Goal: Transaction & Acquisition: Purchase product/service

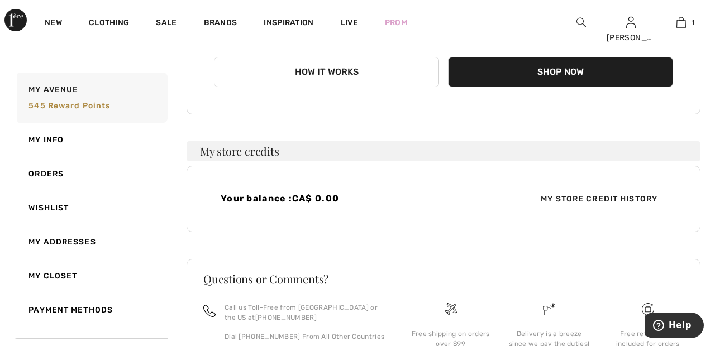
scroll to position [199, 0]
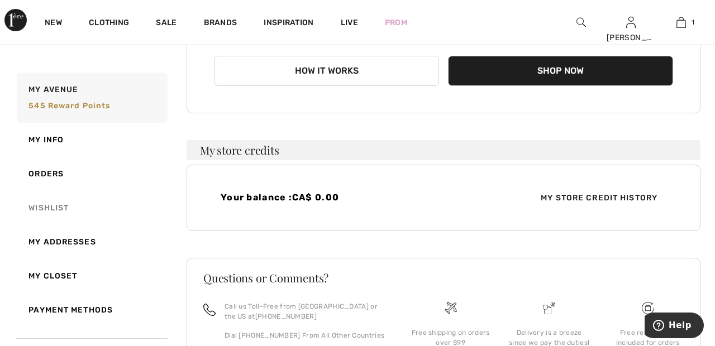
click at [68, 205] on link "Wishlist" at bounding box center [91, 208] width 153 height 34
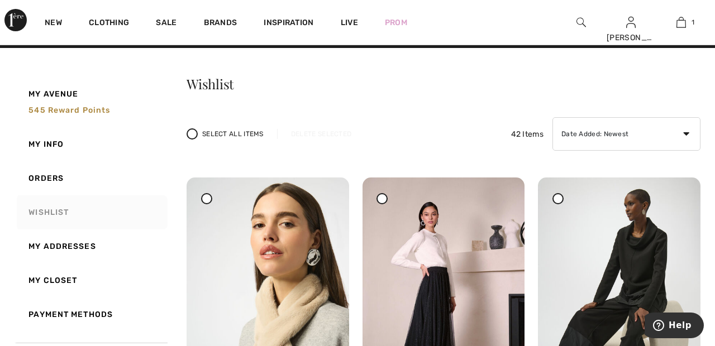
scroll to position [0, 0]
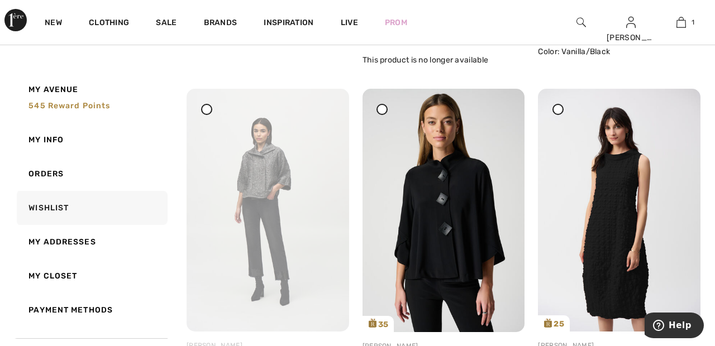
scroll to position [2525, 0]
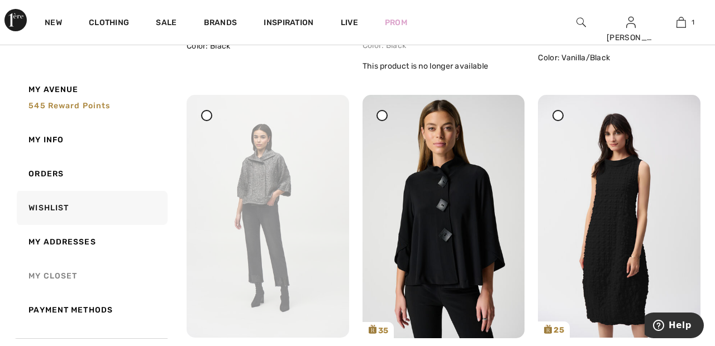
click at [56, 275] on link "My Closet" at bounding box center [91, 276] width 153 height 34
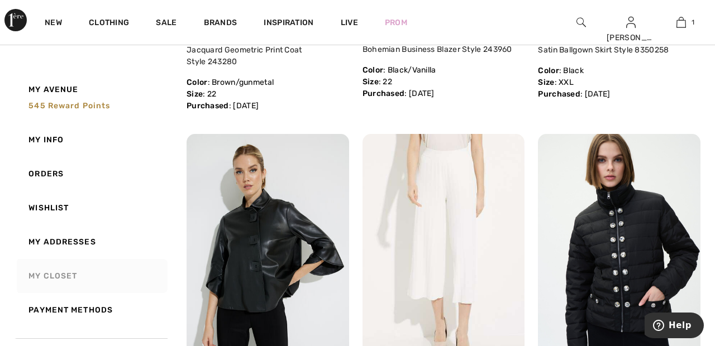
scroll to position [1814, 0]
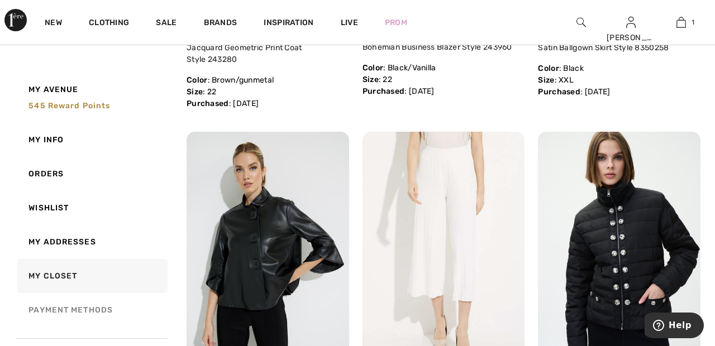
click at [88, 311] on link "Payment Methods" at bounding box center [91, 310] width 153 height 34
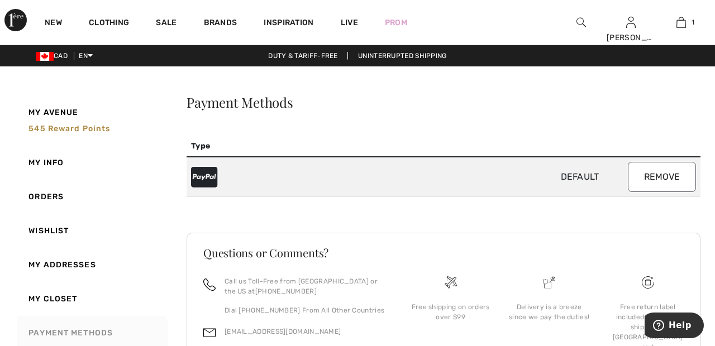
scroll to position [18, 0]
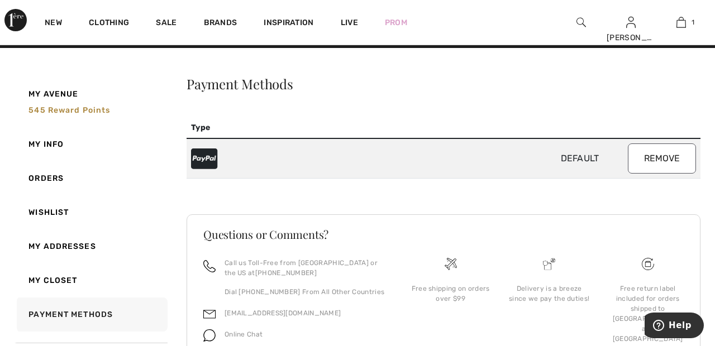
click at [589, 155] on span "Default" at bounding box center [580, 158] width 92 height 11
click at [575, 159] on span "Default" at bounding box center [580, 158] width 92 height 11
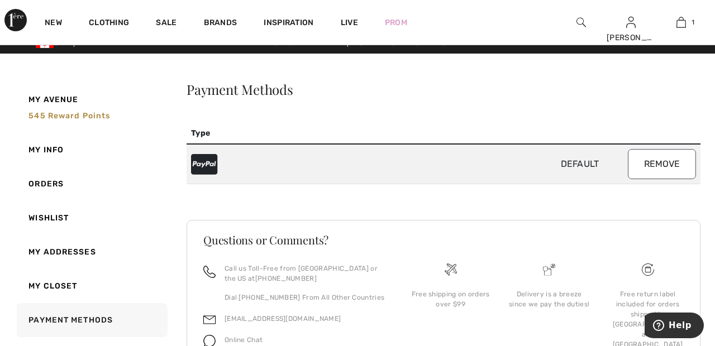
scroll to position [0, 0]
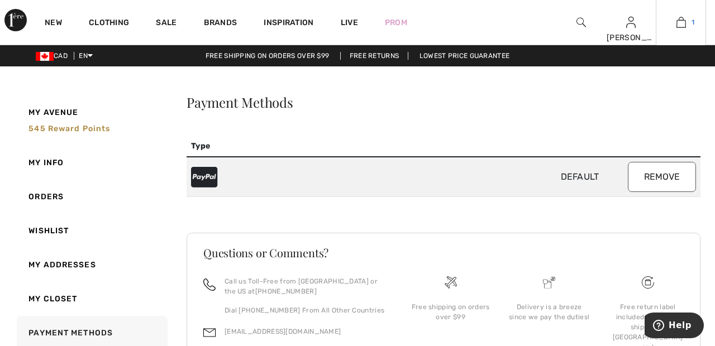
click at [693, 22] on span "1" at bounding box center [693, 22] width 3 height 10
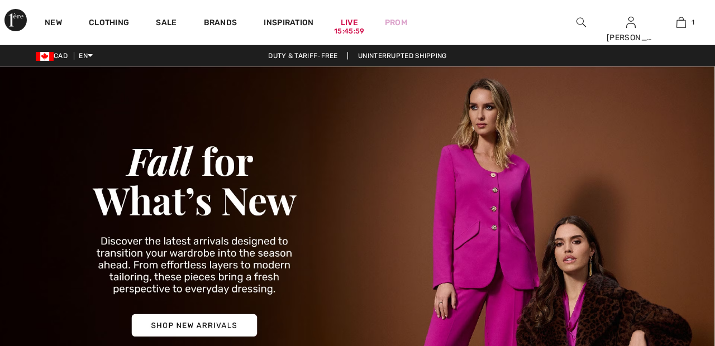
checkbox input "true"
click at [681, 24] on img at bounding box center [681, 22] width 9 height 13
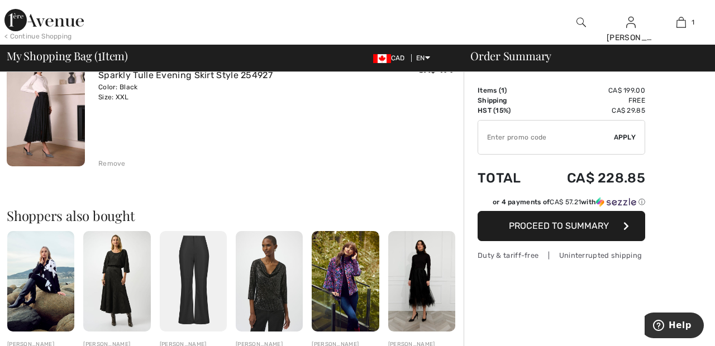
scroll to position [116, 0]
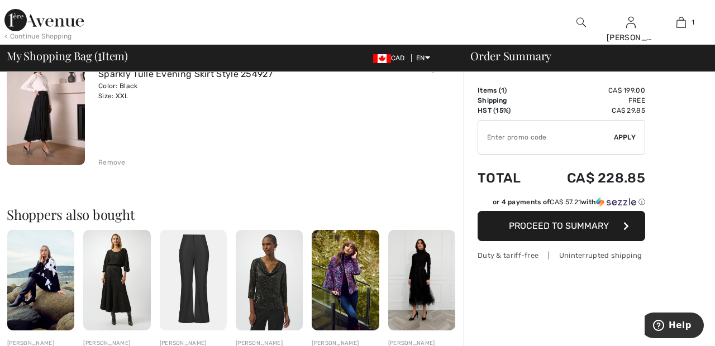
click at [598, 231] on span "Proceed to Summary" at bounding box center [559, 226] width 100 height 11
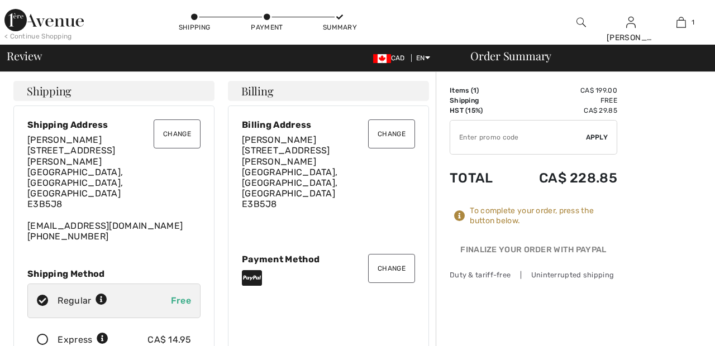
checkbox input "true"
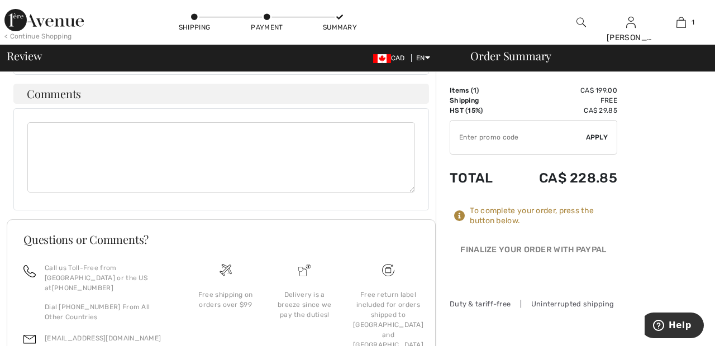
scroll to position [453, 0]
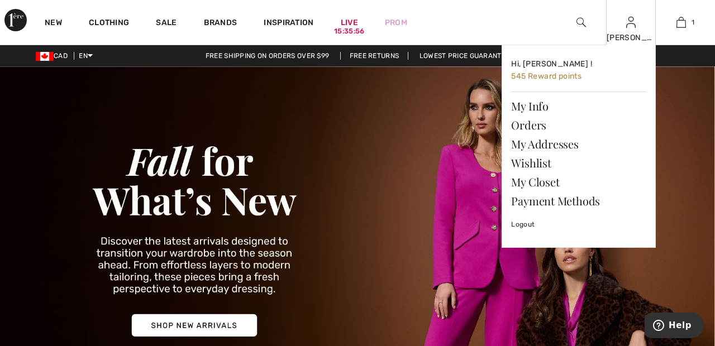
click at [639, 37] on div "[PERSON_NAME]" at bounding box center [631, 38] width 49 height 12
click at [585, 203] on link "Payment Methods" at bounding box center [578, 201] width 135 height 19
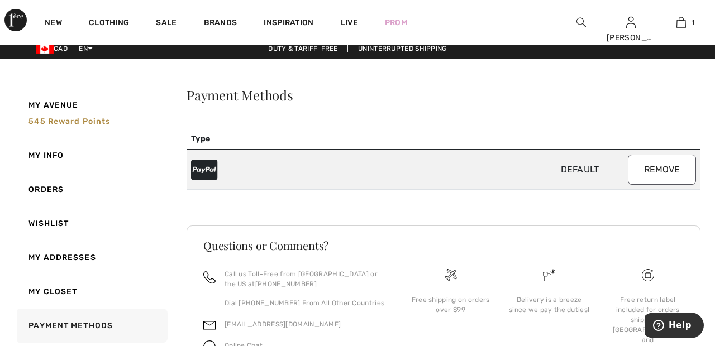
scroll to position [4, 0]
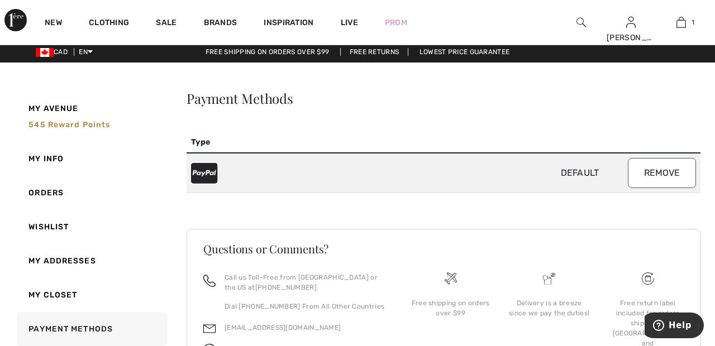
click at [580, 178] on span "Default" at bounding box center [580, 173] width 92 height 11
click at [210, 180] on icon at bounding box center [204, 172] width 26 height 23
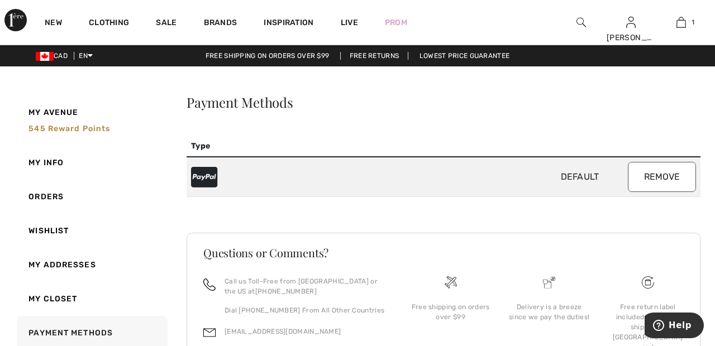
scroll to position [18, 0]
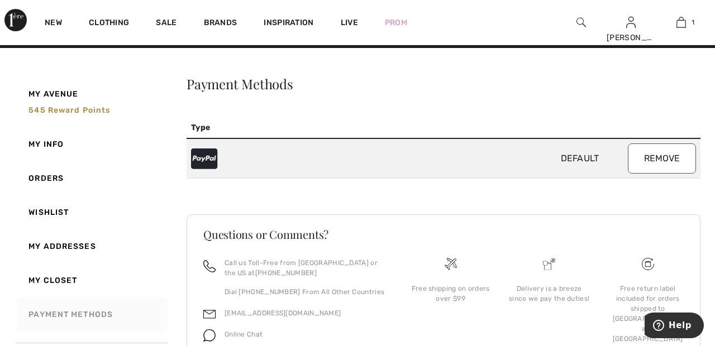
click at [103, 324] on link "Payment Methods" at bounding box center [91, 315] width 153 height 34
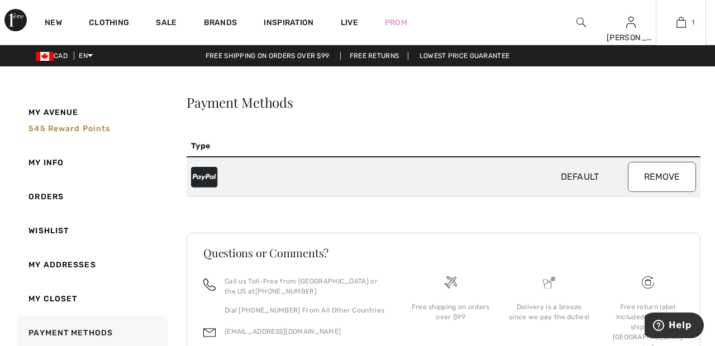
click at [681, 25] on img at bounding box center [681, 22] width 9 height 13
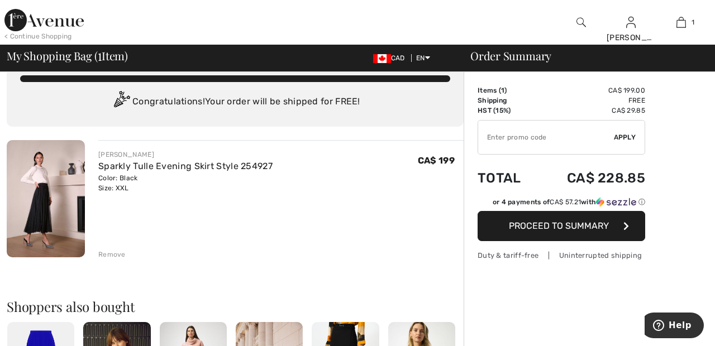
scroll to position [29, 0]
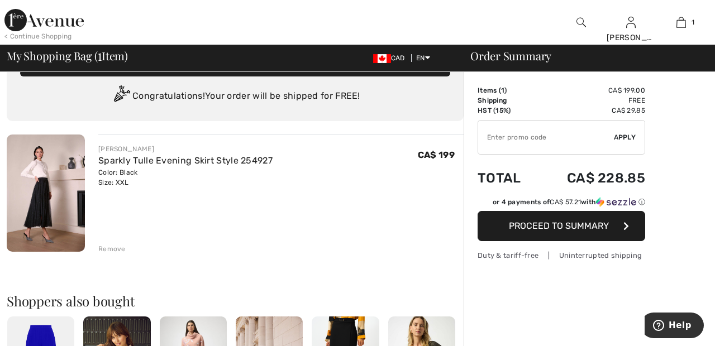
click at [609, 229] on button "Proceed to Summary" at bounding box center [562, 226] width 168 height 30
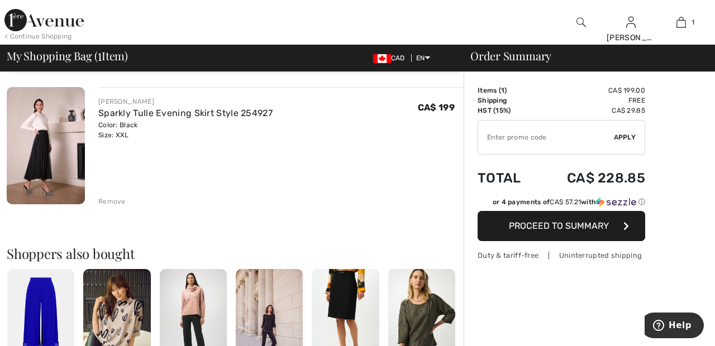
scroll to position [83, 0]
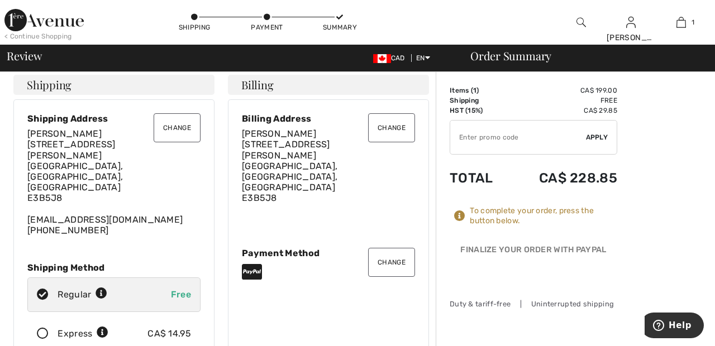
scroll to position [8, 0]
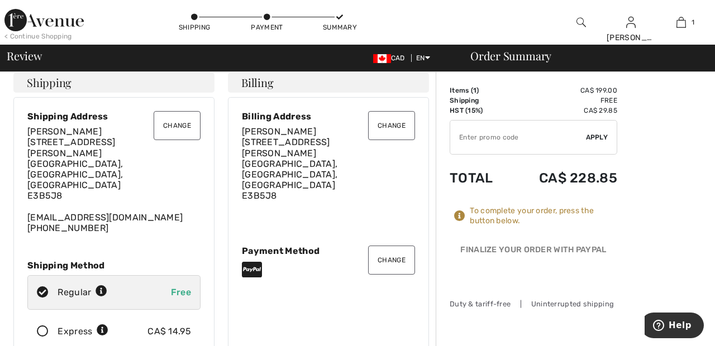
click at [402, 246] on button "Change" at bounding box center [391, 260] width 47 height 29
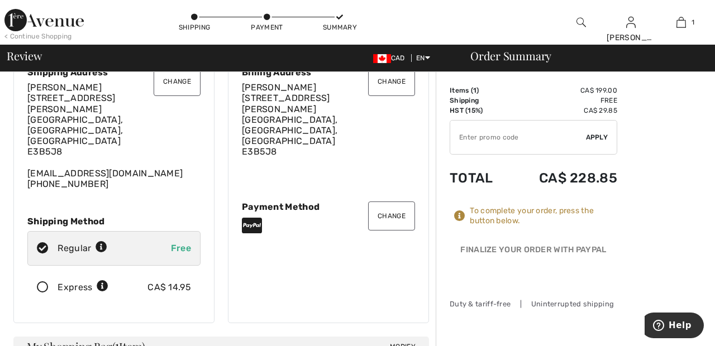
scroll to position [62, 0]
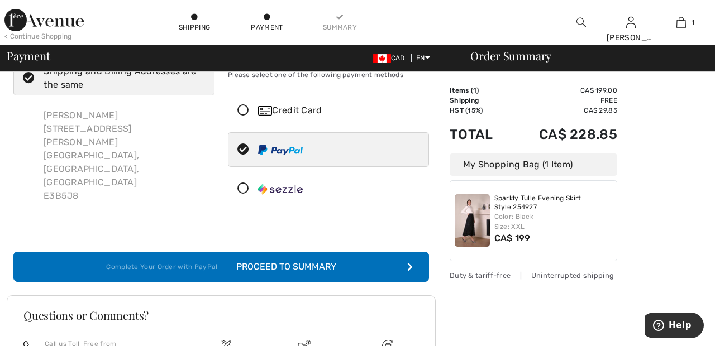
click at [246, 112] on icon at bounding box center [244, 111] width 30 height 12
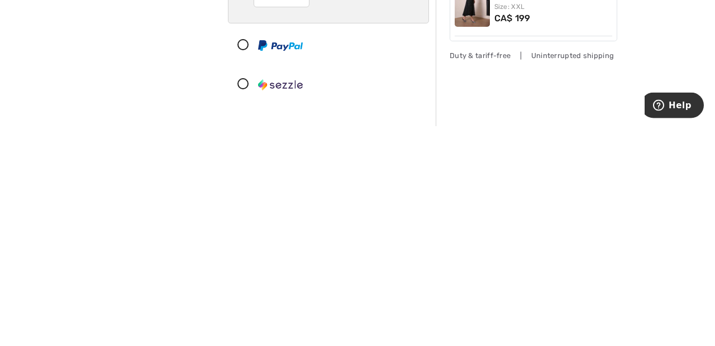
scroll to position [50, 0]
click at [248, 269] on icon at bounding box center [244, 266] width 30 height 12
radio input "true"
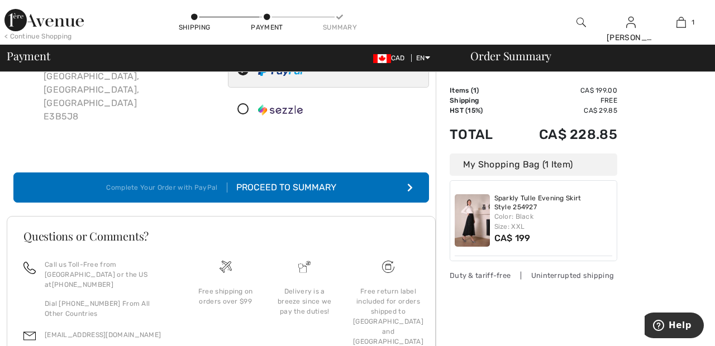
scroll to position [0, 0]
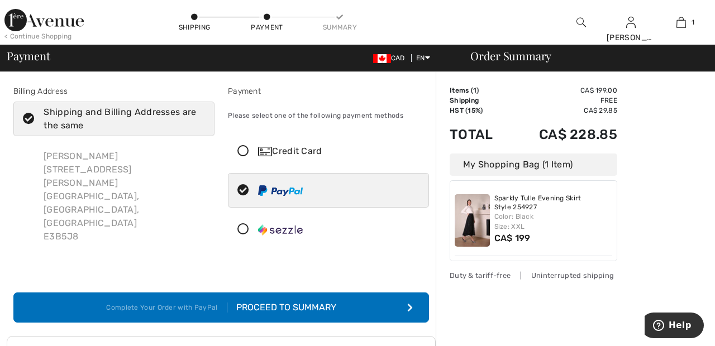
click at [243, 149] on icon at bounding box center [244, 152] width 30 height 12
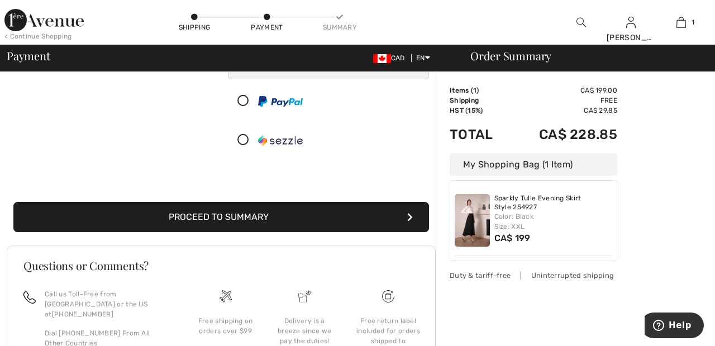
scroll to position [256, 0]
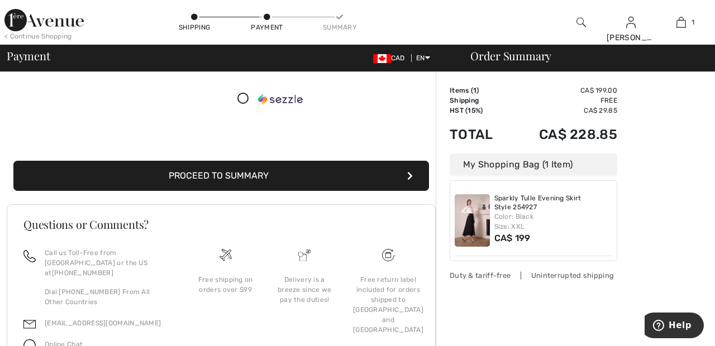
click at [409, 182] on button "Proceed to Summary" at bounding box center [221, 176] width 416 height 30
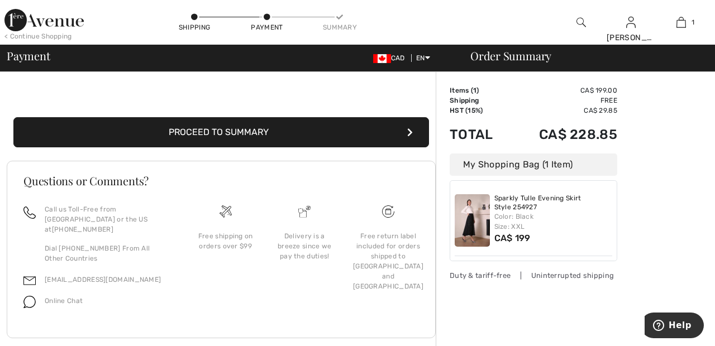
scroll to position [306, 0]
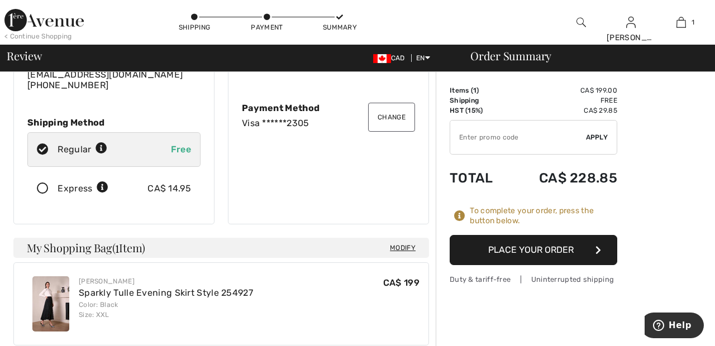
scroll to position [152, 0]
click at [558, 246] on button "Place Your Order" at bounding box center [534, 250] width 168 height 30
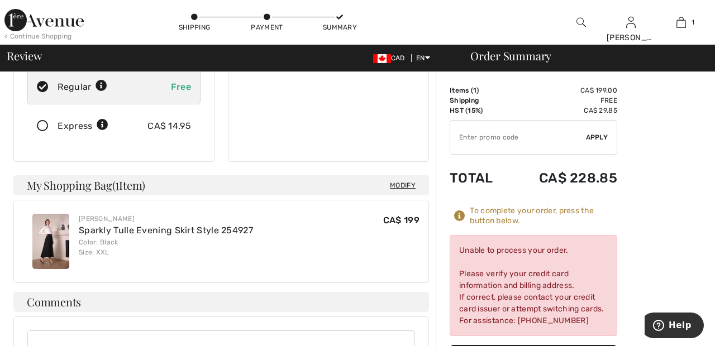
scroll to position [218, 0]
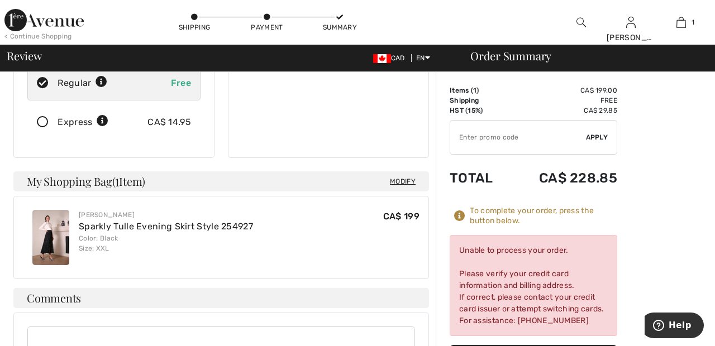
click at [650, 244] on div "Order Summary Details Items ( 1 ) CA$ 199.00 Promo code CA$ 0.00 Shipping Free …" at bounding box center [575, 242] width 279 height 776
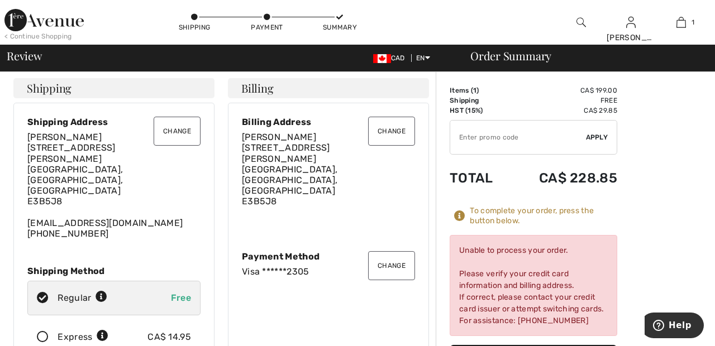
scroll to position [0, 0]
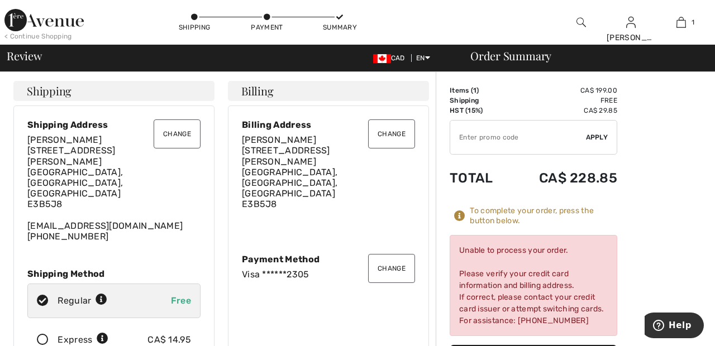
click at [402, 254] on button "Change" at bounding box center [391, 268] width 47 height 29
click at [395, 254] on button "Change" at bounding box center [391, 268] width 47 height 29
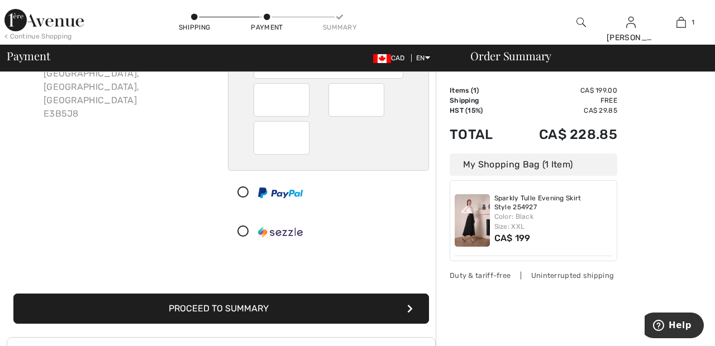
scroll to position [123, 0]
click at [251, 194] on icon at bounding box center [244, 193] width 30 height 12
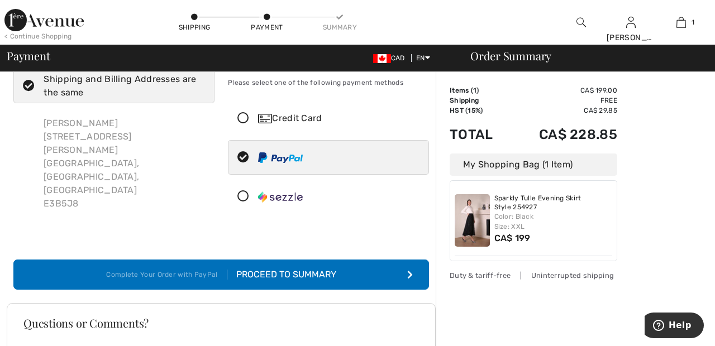
scroll to position [34, 0]
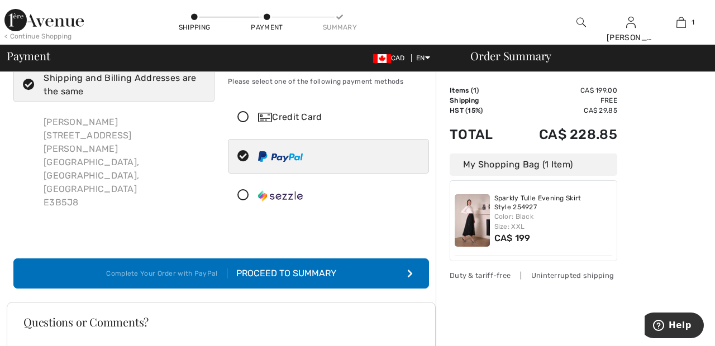
click at [365, 269] on button "Complete Your Order with PayPal Proceed to Summary" at bounding box center [221, 274] width 416 height 30
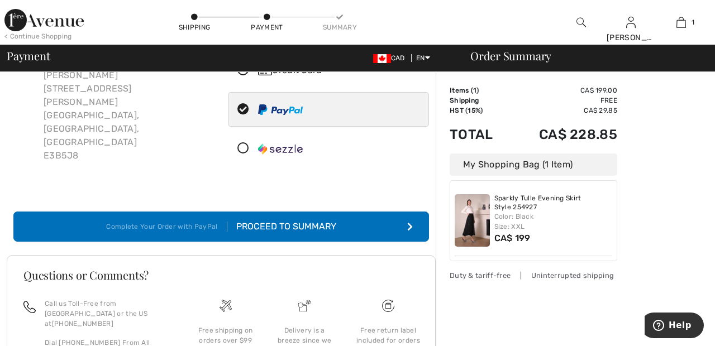
scroll to position [88, 0]
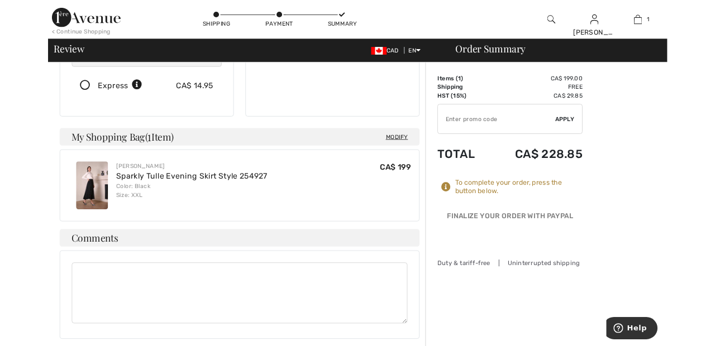
scroll to position [268, 0]
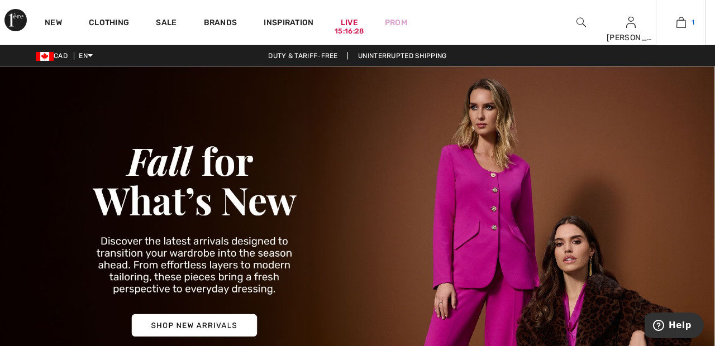
click at [693, 22] on span "1" at bounding box center [693, 22] width 3 height 10
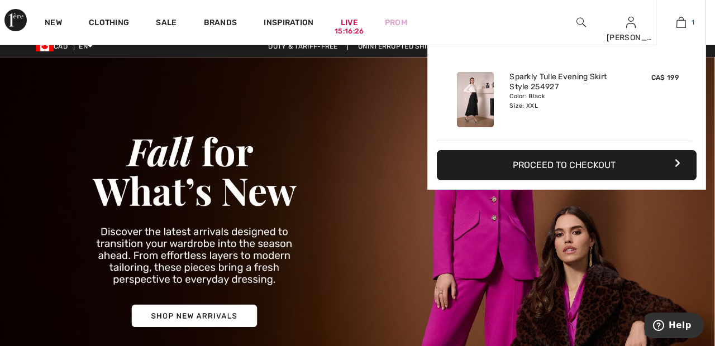
scroll to position [11, 0]
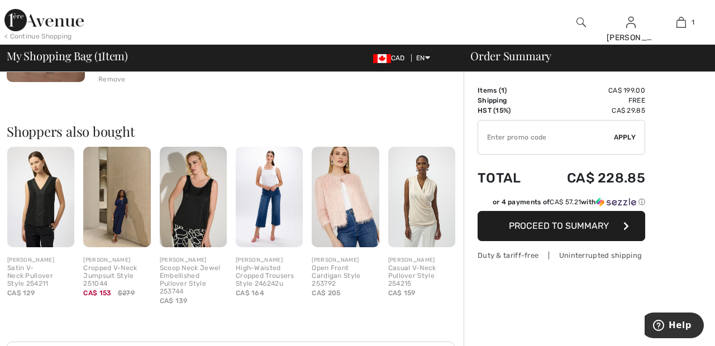
scroll to position [200, 0]
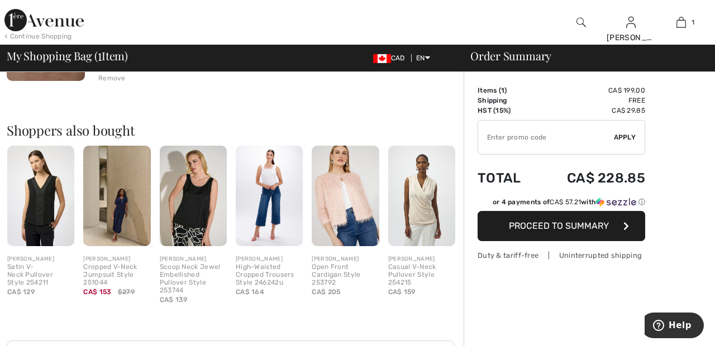
click at [615, 227] on button "Proceed to Summary" at bounding box center [562, 226] width 168 height 30
click at [592, 229] on span "Proceed to Summary" at bounding box center [559, 226] width 100 height 11
click at [565, 229] on span "Proceed to Summary" at bounding box center [559, 226] width 100 height 11
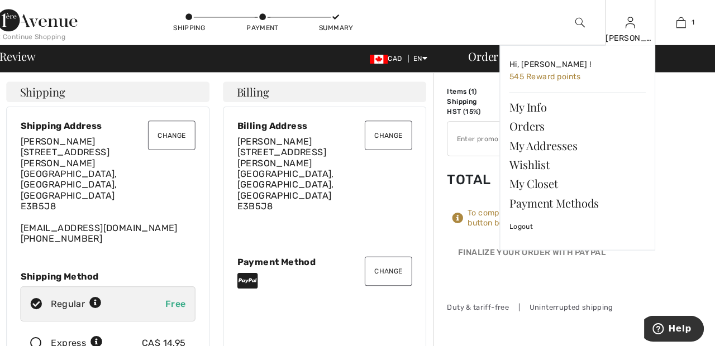
click at [633, 22] on img at bounding box center [630, 22] width 9 height 13
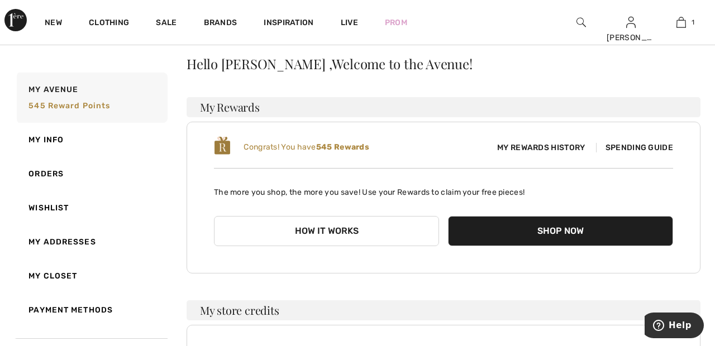
scroll to position [39, 0]
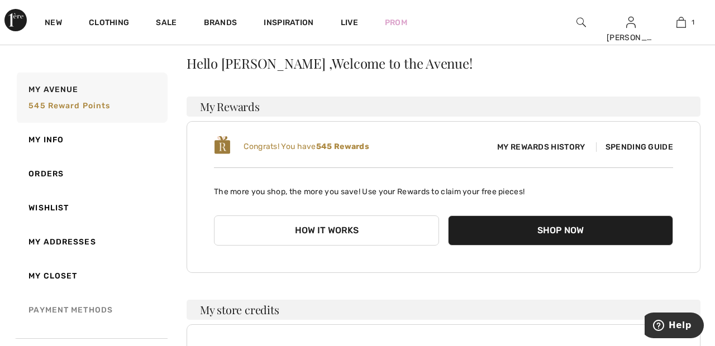
click at [81, 319] on link "Payment Methods" at bounding box center [91, 310] width 153 height 34
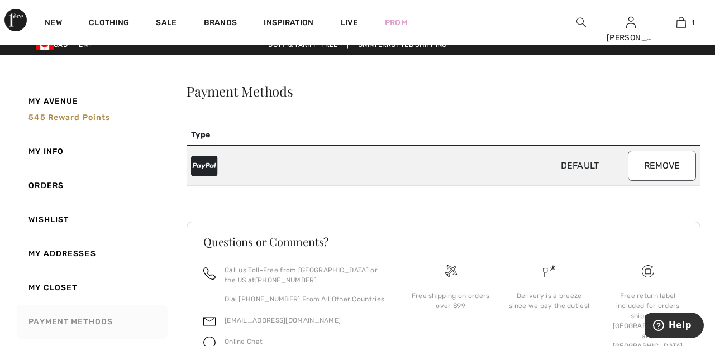
scroll to position [8, 0]
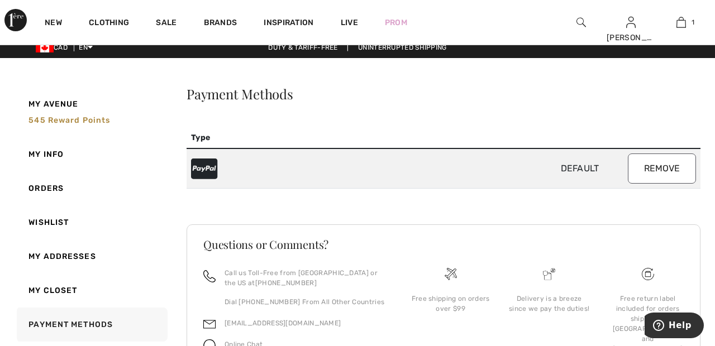
click at [669, 172] on button "Remove" at bounding box center [662, 169] width 68 height 30
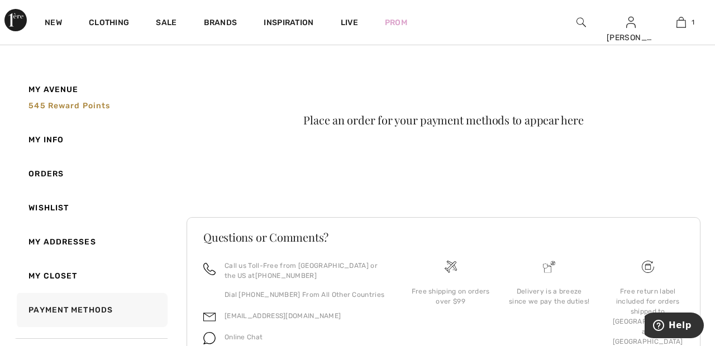
scroll to position [75, 0]
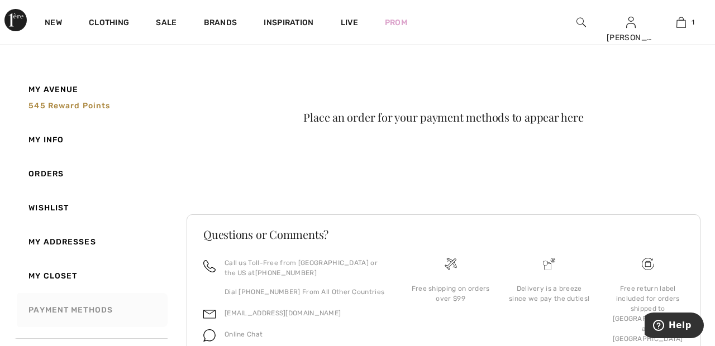
click at [96, 315] on link "Payment Methods" at bounding box center [91, 310] width 153 height 34
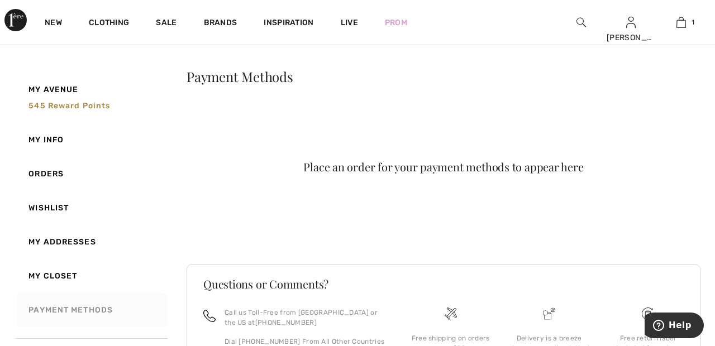
scroll to position [0, 0]
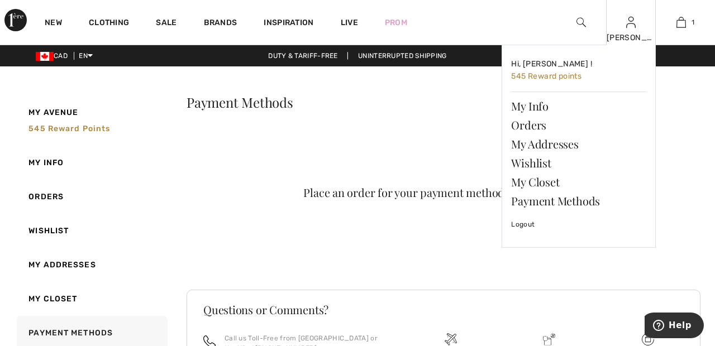
click at [632, 25] on img at bounding box center [630, 22] width 9 height 13
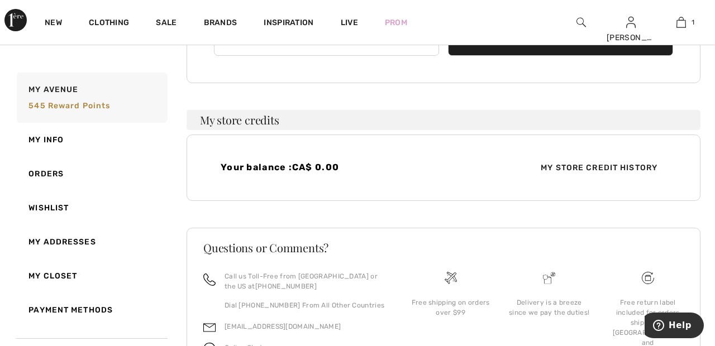
scroll to position [242, 0]
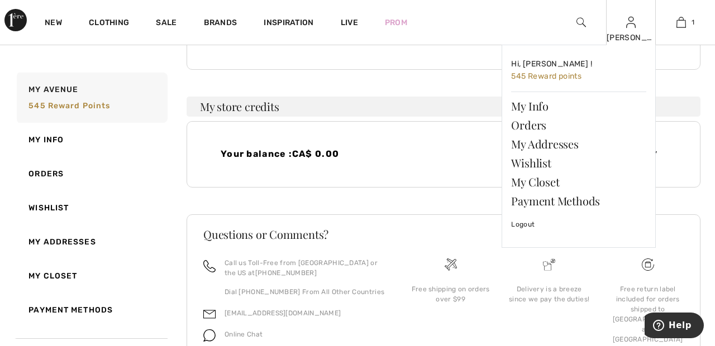
click at [627, 23] on img at bounding box center [630, 22] width 9 height 13
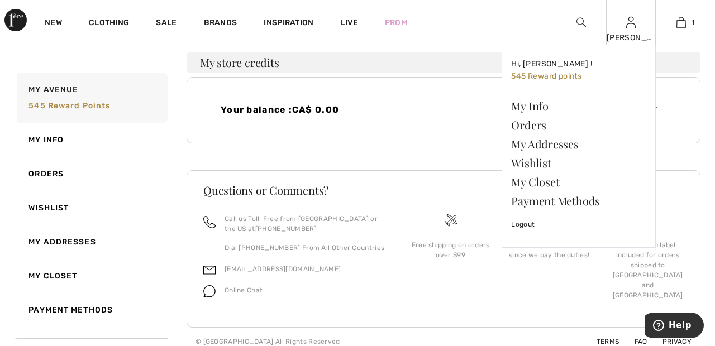
scroll to position [293, 0]
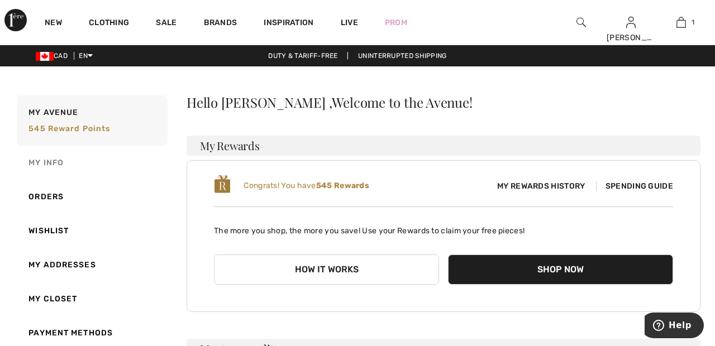
click at [54, 164] on link "My Info" at bounding box center [91, 163] width 153 height 34
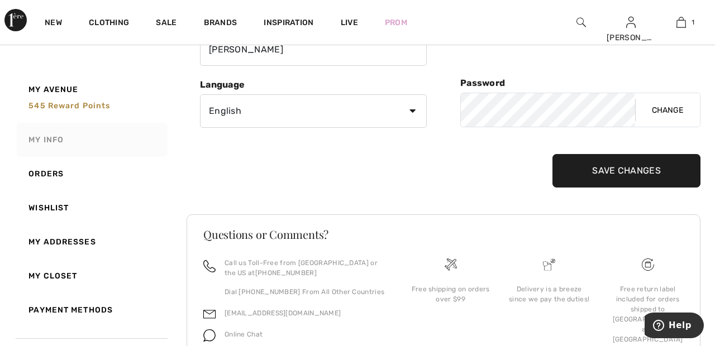
scroll to position [177, 0]
click at [51, 170] on link "Orders" at bounding box center [91, 174] width 153 height 34
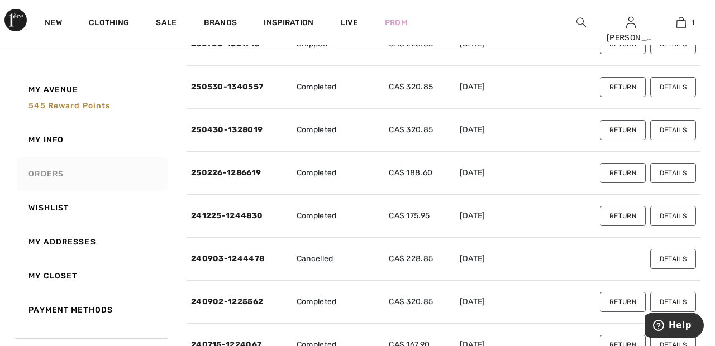
scroll to position [308, 0]
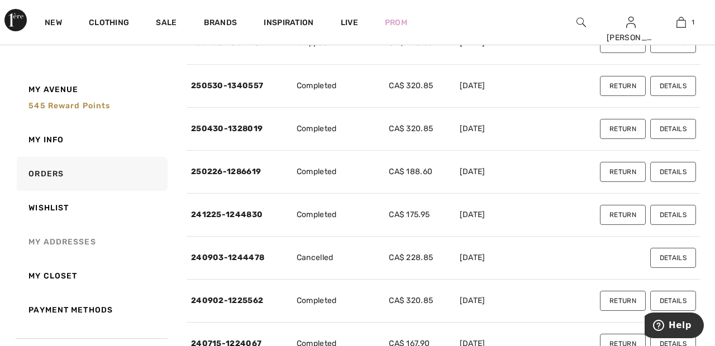
click at [74, 246] on link "My Addresses" at bounding box center [91, 242] width 153 height 34
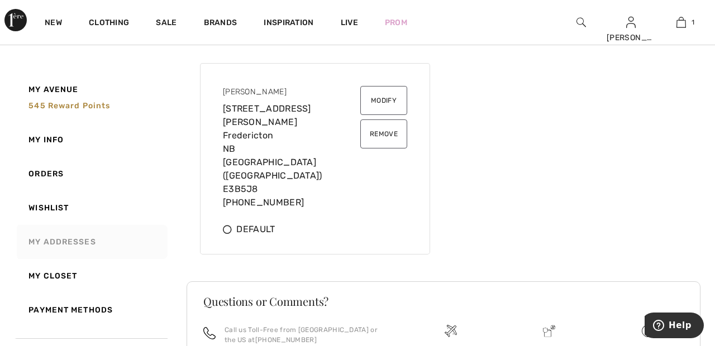
scroll to position [348, 0]
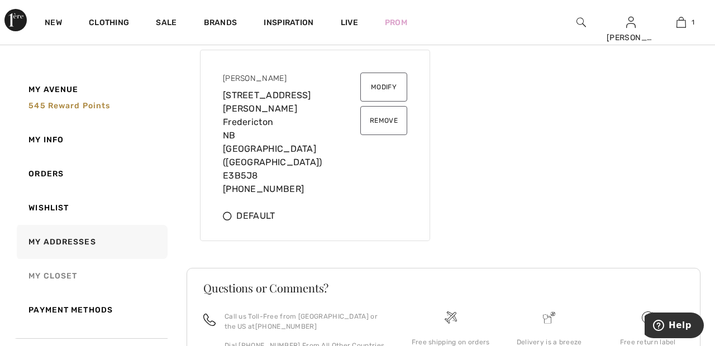
click at [55, 278] on link "My Closet" at bounding box center [91, 276] width 153 height 34
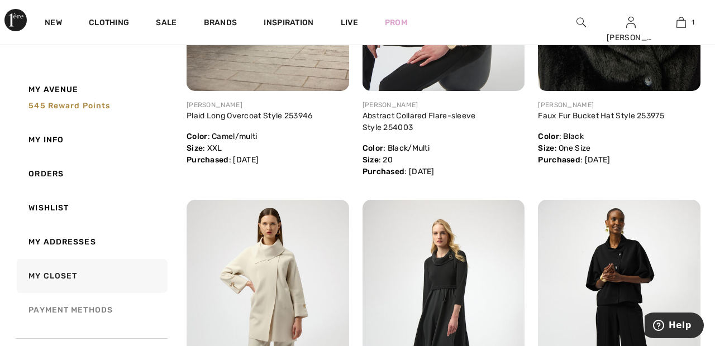
click at [87, 308] on link "Payment Methods" at bounding box center [91, 310] width 153 height 34
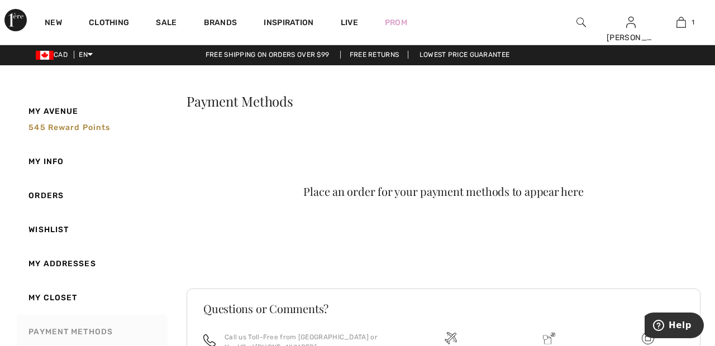
scroll to position [0, 0]
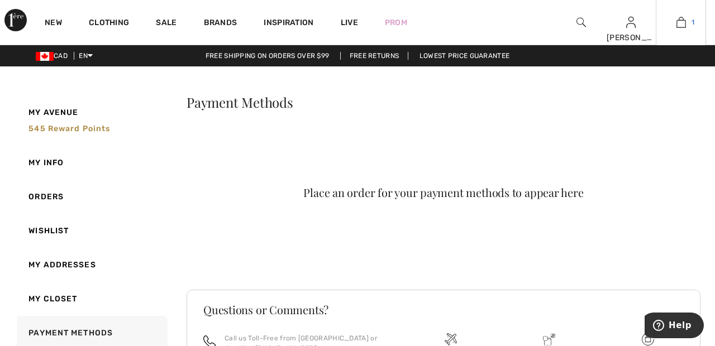
click at [679, 21] on img at bounding box center [681, 22] width 9 height 13
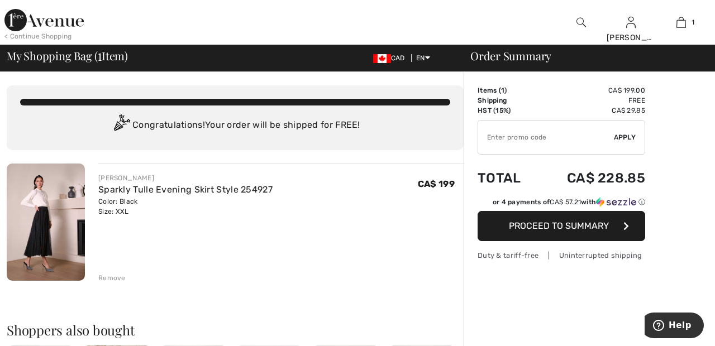
click at [599, 229] on span "Proceed to Summary" at bounding box center [559, 226] width 100 height 11
